Goal: Task Accomplishment & Management: Use online tool/utility

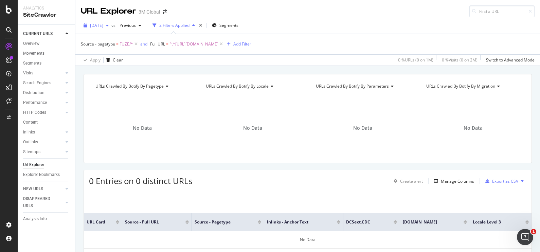
click at [109, 26] on icon "button" at bounding box center [107, 25] width 3 height 4
click at [212, 45] on span "^.*[URL][DOMAIN_NAME]" at bounding box center [194, 44] width 49 height 10
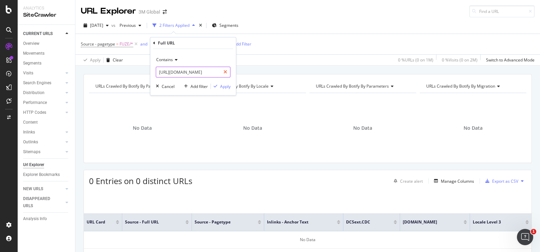
click at [226, 71] on icon at bounding box center [226, 72] width 4 height 5
click at [188, 71] on input "text" at bounding box center [193, 72] width 74 height 11
paste input "[URL][DOMAIN_NAME]"
type input "[URL][DOMAIN_NAME]"
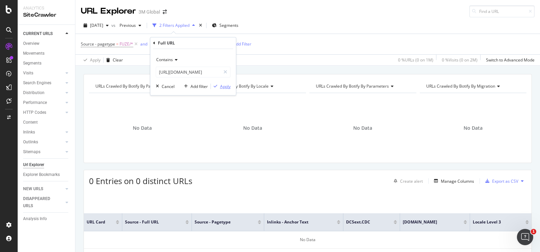
scroll to position [0, 0]
click at [218, 86] on div "button" at bounding box center [215, 86] width 9 height 4
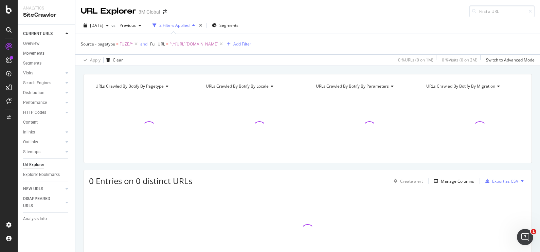
click at [292, 64] on div "Apply Clear 0 % URLs ( 0 on 1M ) 0 % Visits ( 0 on 2M ) Switch to Advanced Mode" at bounding box center [307, 59] width 465 height 11
